Goal: Information Seeking & Learning: Find specific fact

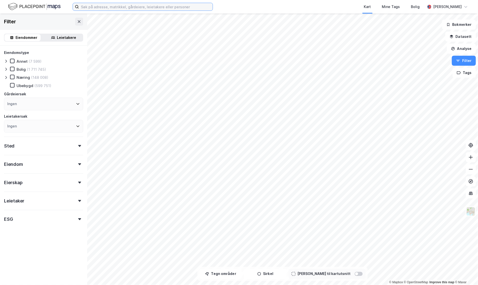
click at [169, 8] on input at bounding box center [146, 7] width 134 height 8
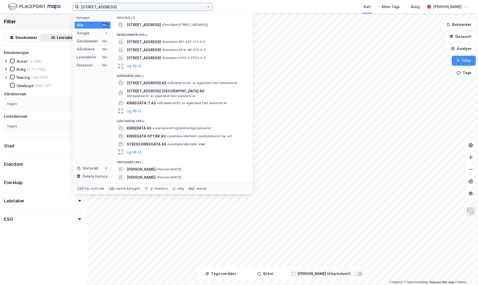
type input "[STREET_ADDRESS]"
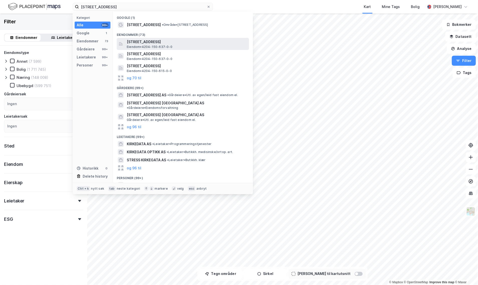
click at [169, 45] on span "Eiendom • 4204-150-637-0-0" at bounding box center [150, 47] width 46 height 4
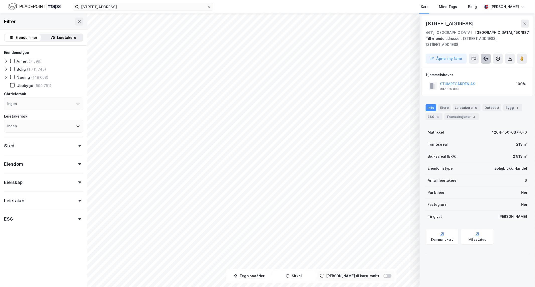
click at [478, 56] on icon at bounding box center [485, 58] width 5 height 5
click at [75, 24] on button at bounding box center [79, 22] width 8 height 8
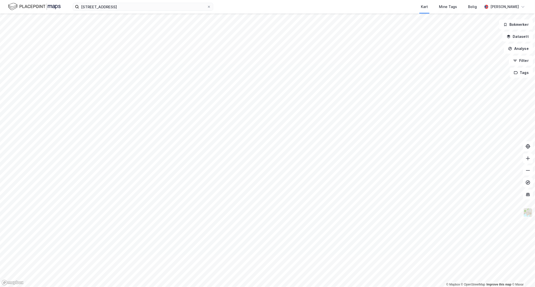
click at [478, 212] on img at bounding box center [528, 213] width 10 height 10
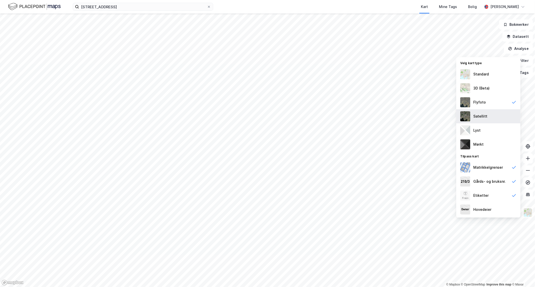
click at [478, 115] on div "Satellitt" at bounding box center [488, 116] width 64 height 14
click at [478, 87] on div "3D (Beta)" at bounding box center [481, 88] width 16 height 6
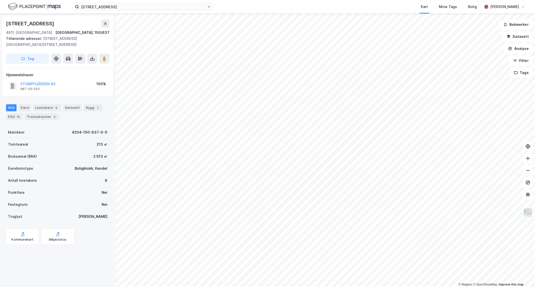
click at [478, 212] on img at bounding box center [528, 213] width 10 height 10
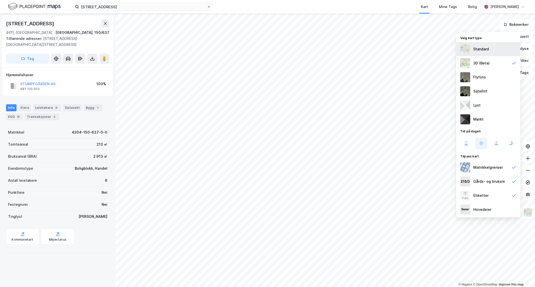
click at [478, 53] on div "Standard" at bounding box center [488, 49] width 64 height 14
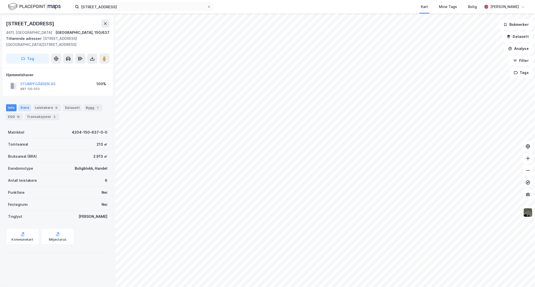
click at [28, 104] on div "Eiere" at bounding box center [25, 107] width 13 height 7
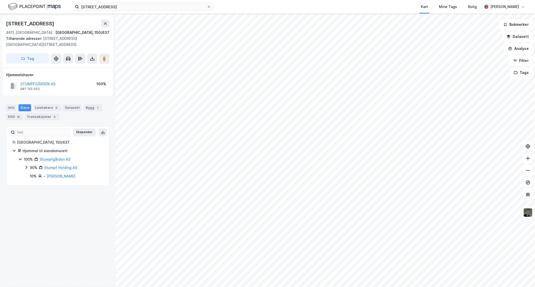
click at [25, 165] on icon at bounding box center [26, 167] width 4 height 4
click at [48, 104] on div "Leietakere 6" at bounding box center [47, 107] width 28 height 7
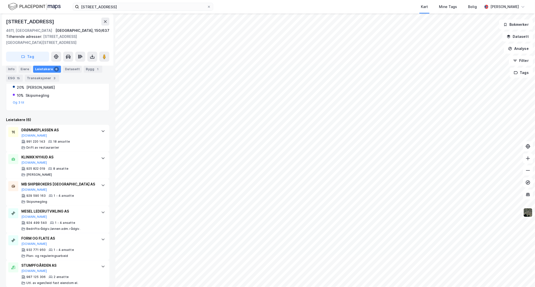
scroll to position [92, 0]
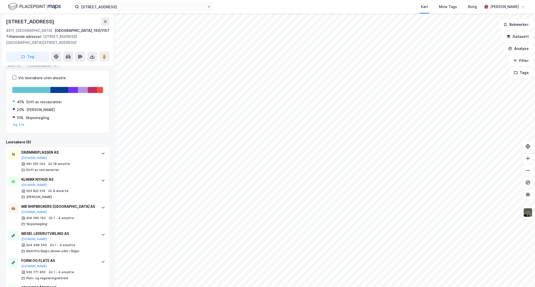
scroll to position [92, 0]
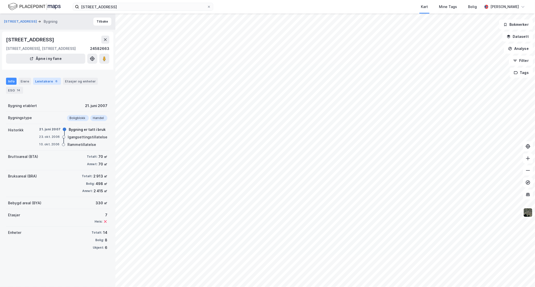
click at [53, 84] on div "Leietakere 6" at bounding box center [47, 81] width 28 height 7
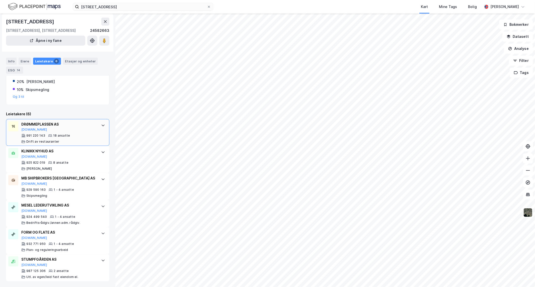
scroll to position [71, 0]
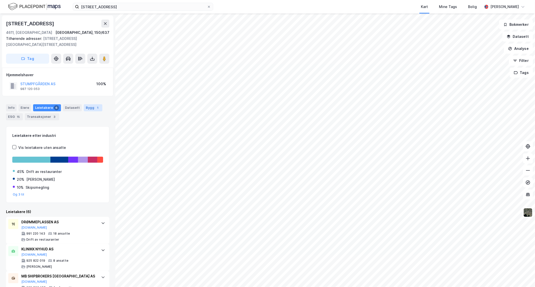
click at [84, 105] on div "Bygg 1" at bounding box center [93, 107] width 19 height 7
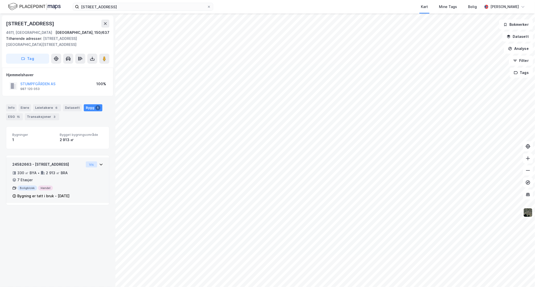
click at [86, 161] on button "Vis" at bounding box center [91, 164] width 11 height 6
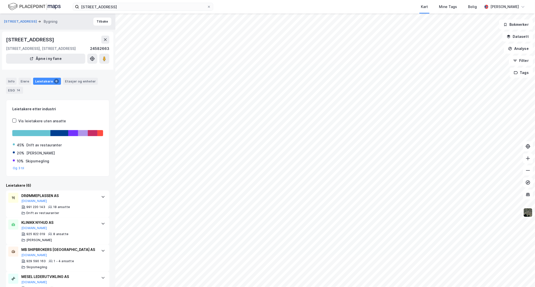
click at [50, 121] on div "Vis leietakere uten ansatte" at bounding box center [42, 121] width 48 height 6
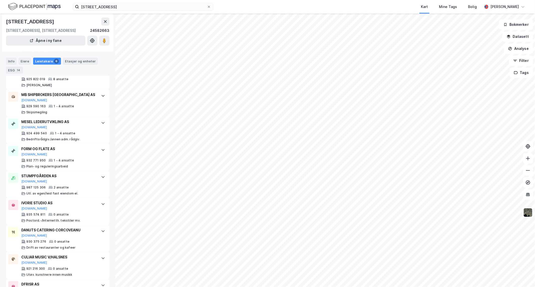
scroll to position [180, 0]
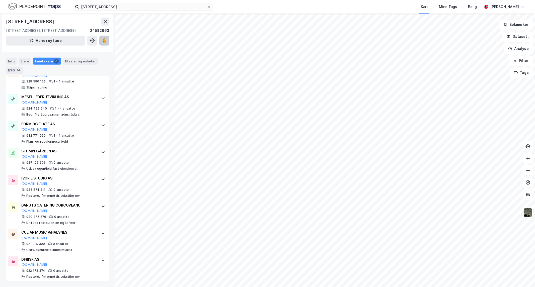
click at [102, 38] on icon at bounding box center [104, 40] width 5 height 5
click at [65, 123] on div "FORM OG FLATE AS" at bounding box center [58, 124] width 75 height 6
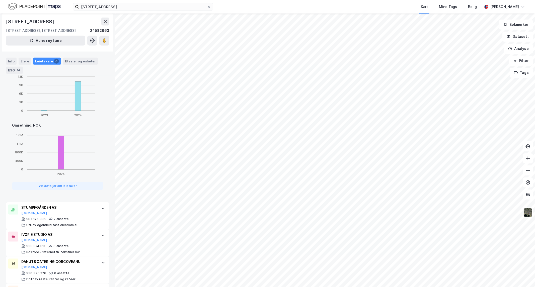
scroll to position [379, 0]
click at [63, 186] on button "Vis detaljer om leietaker" at bounding box center [57, 186] width 91 height 8
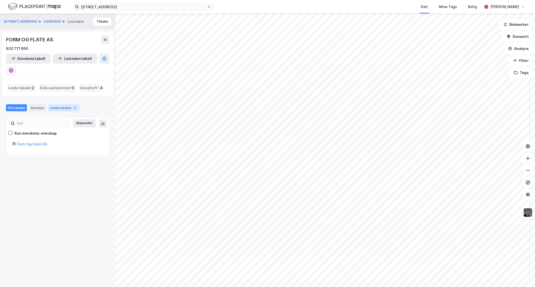
click at [48, 104] on div "Leide lokaler 2" at bounding box center [63, 107] width 31 height 7
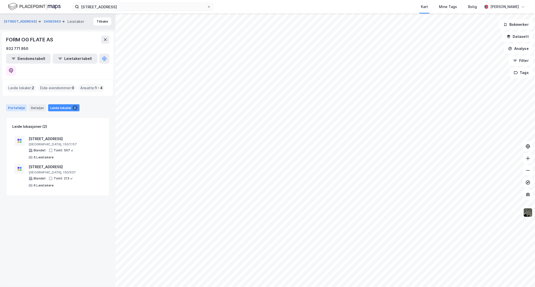
click at [20, 104] on div "Portefølje" at bounding box center [16, 107] width 21 height 7
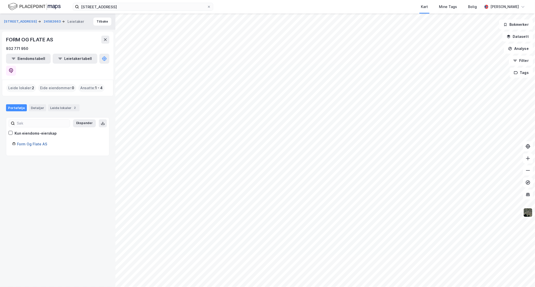
click at [27, 142] on link "Form Og Flate AS" at bounding box center [32, 144] width 30 height 4
click at [41, 142] on link "Form Og Flate AS" at bounding box center [32, 144] width 30 height 4
click at [14, 68] on icon at bounding box center [11, 70] width 5 height 5
click at [478, 4] on div "[PERSON_NAME]" at bounding box center [504, 7] width 29 height 6
